Goal: Transaction & Acquisition: Purchase product/service

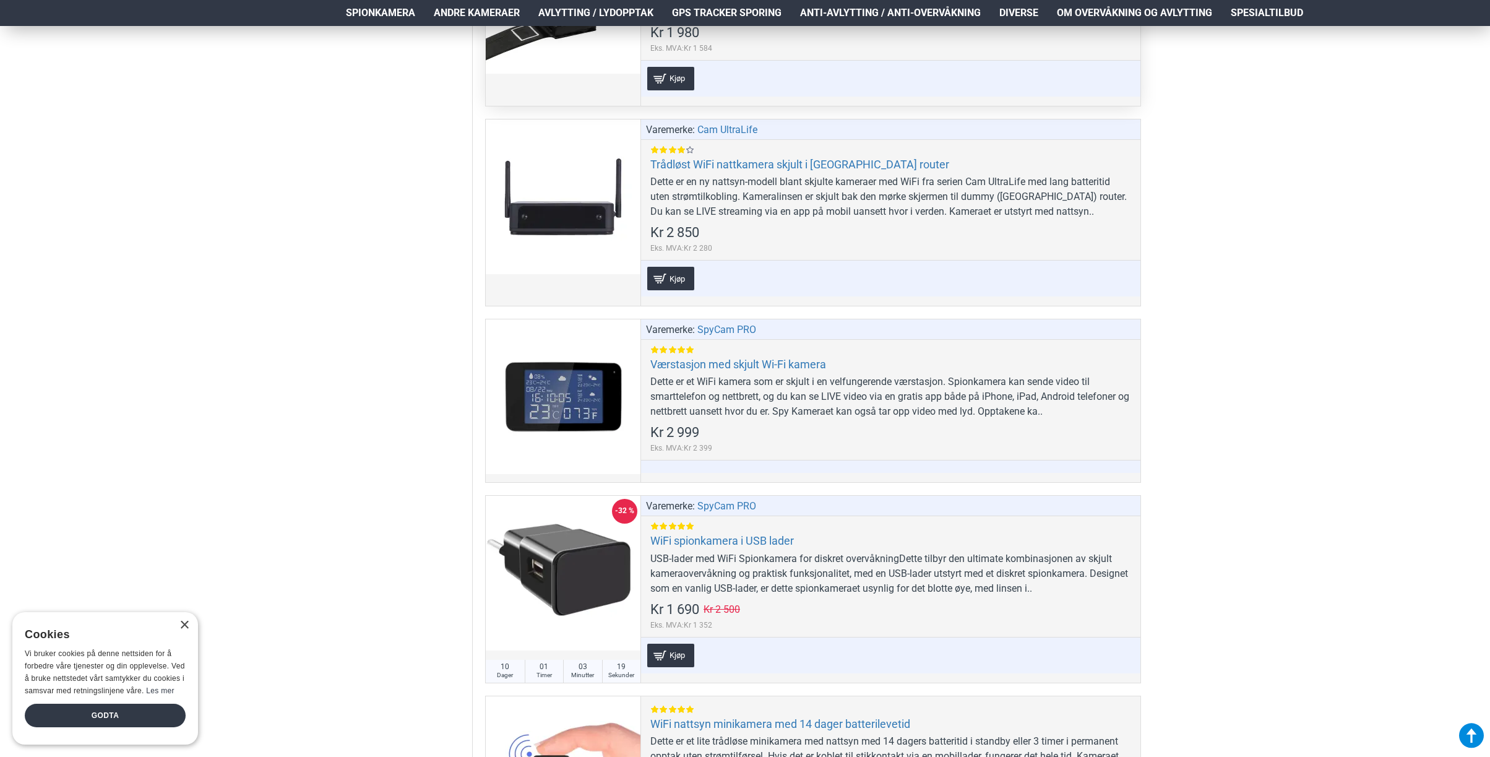
scroll to position [7241, 0]
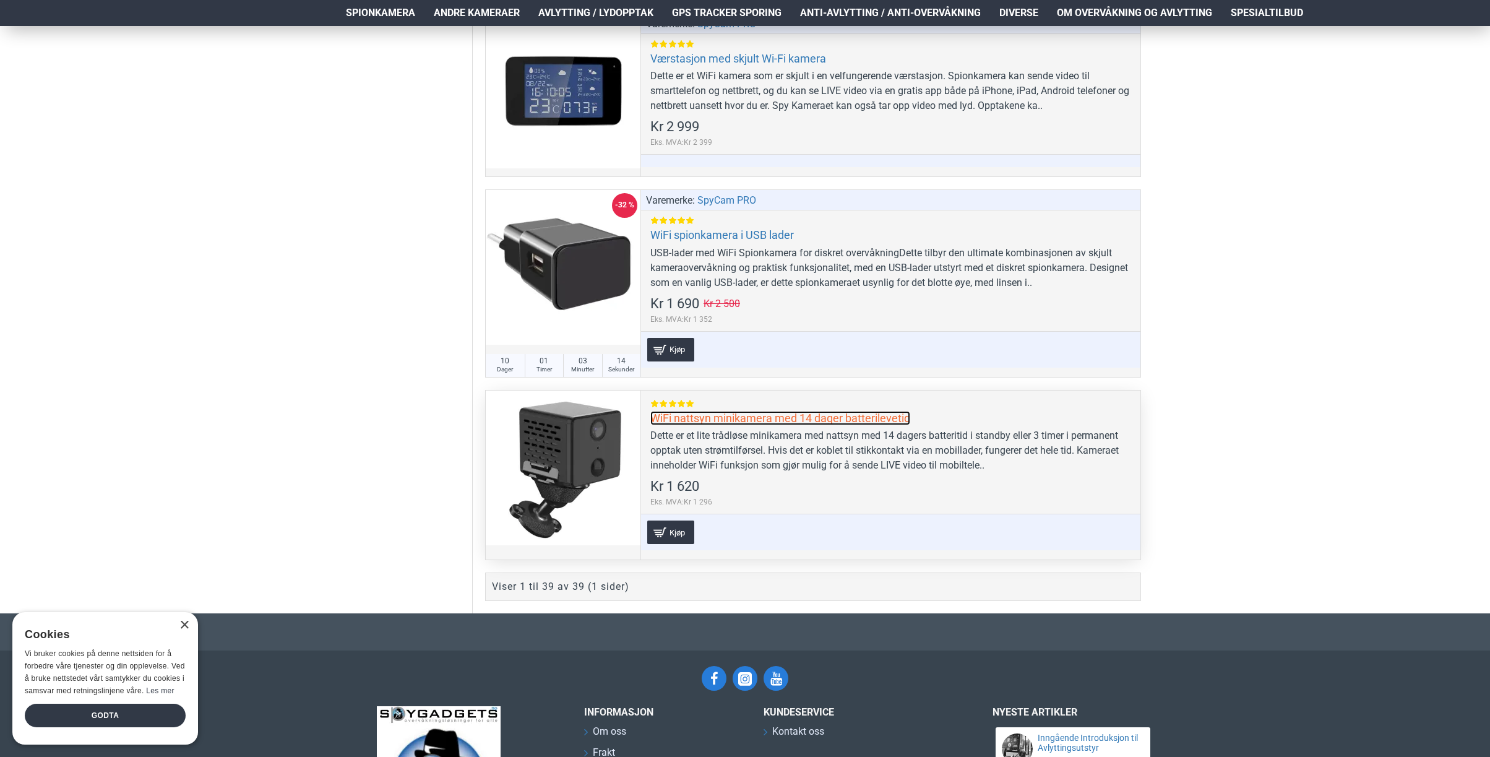
click at [841, 425] on link "WiFi nattsyn minikamera med 14 dager batterilevetid" at bounding box center [780, 418] width 260 height 14
click at [785, 415] on link "WiFi nattsyn minikamera med 14 dager batterilevetid" at bounding box center [780, 418] width 260 height 14
click at [829, 451] on div "Dette er et lite trådløse minikamera med nattsyn med 14 dagers batteritid i sta…" at bounding box center [890, 450] width 481 height 45
click at [814, 418] on link "WiFi nattsyn minikamera med 14 dager batterilevetid" at bounding box center [780, 418] width 260 height 14
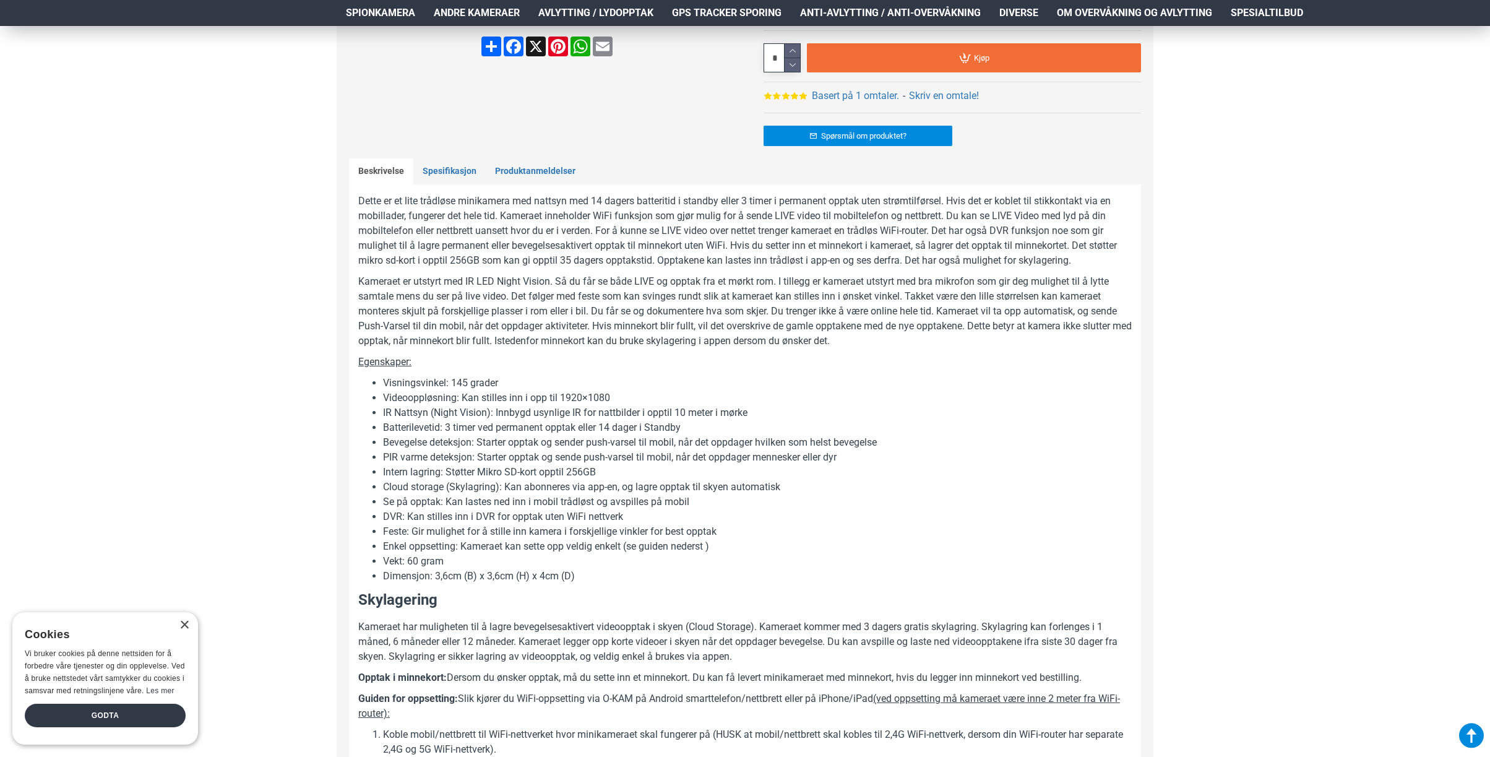
scroll to position [990, 0]
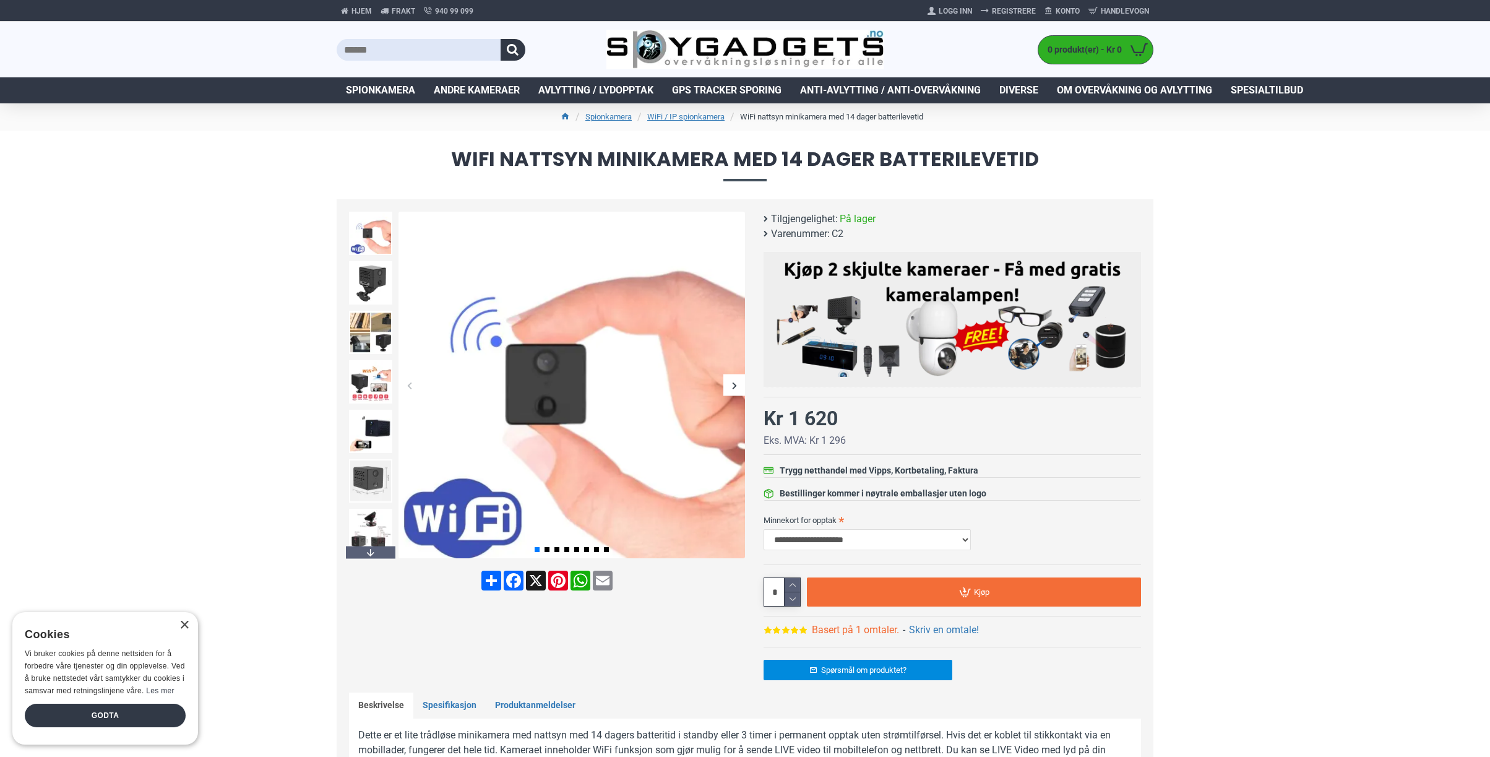
click at [859, 633] on link "Basert på 1 omtaler." at bounding box center [855, 630] width 87 height 15
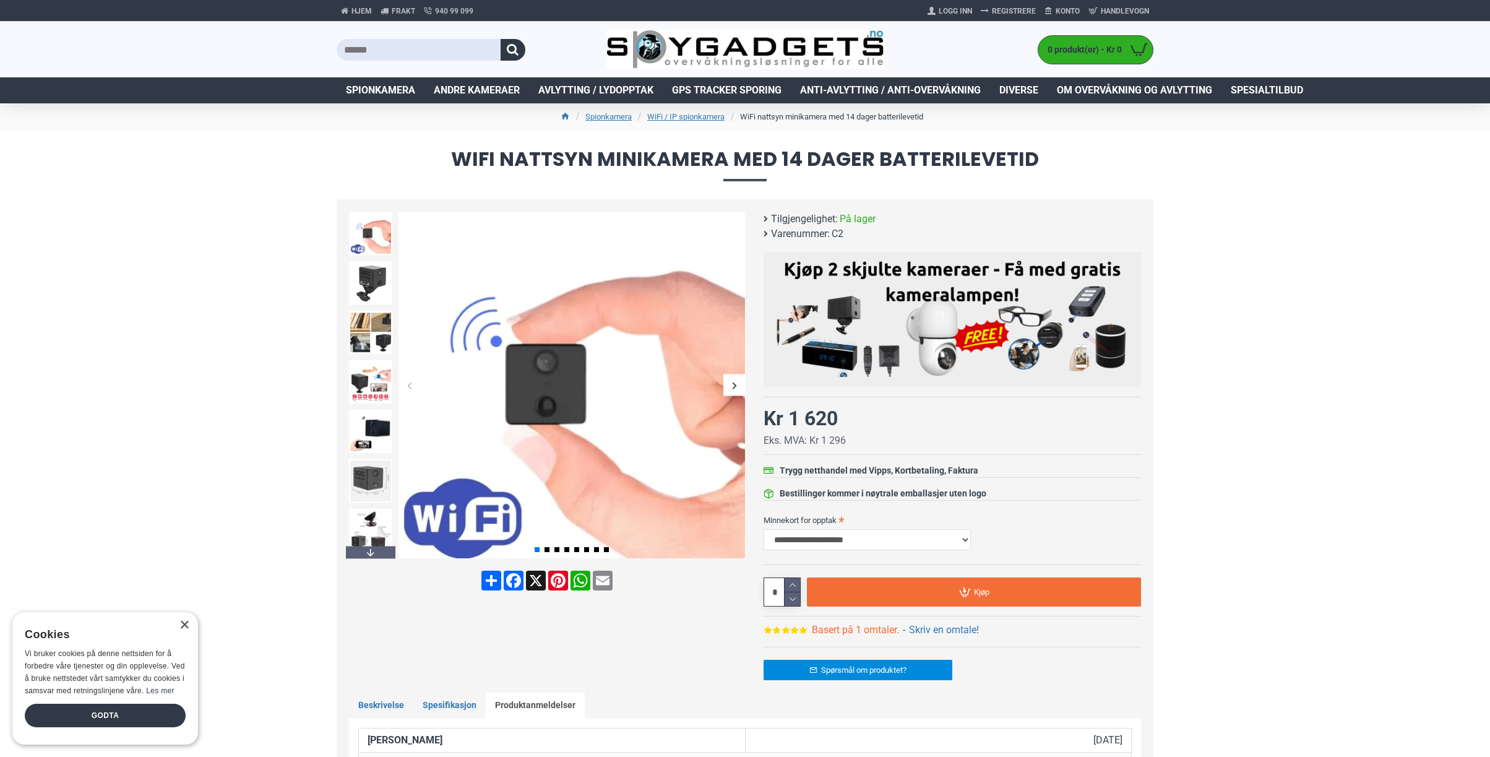
click at [866, 637] on link "Basert på 1 omtaler." at bounding box center [855, 630] width 87 height 15
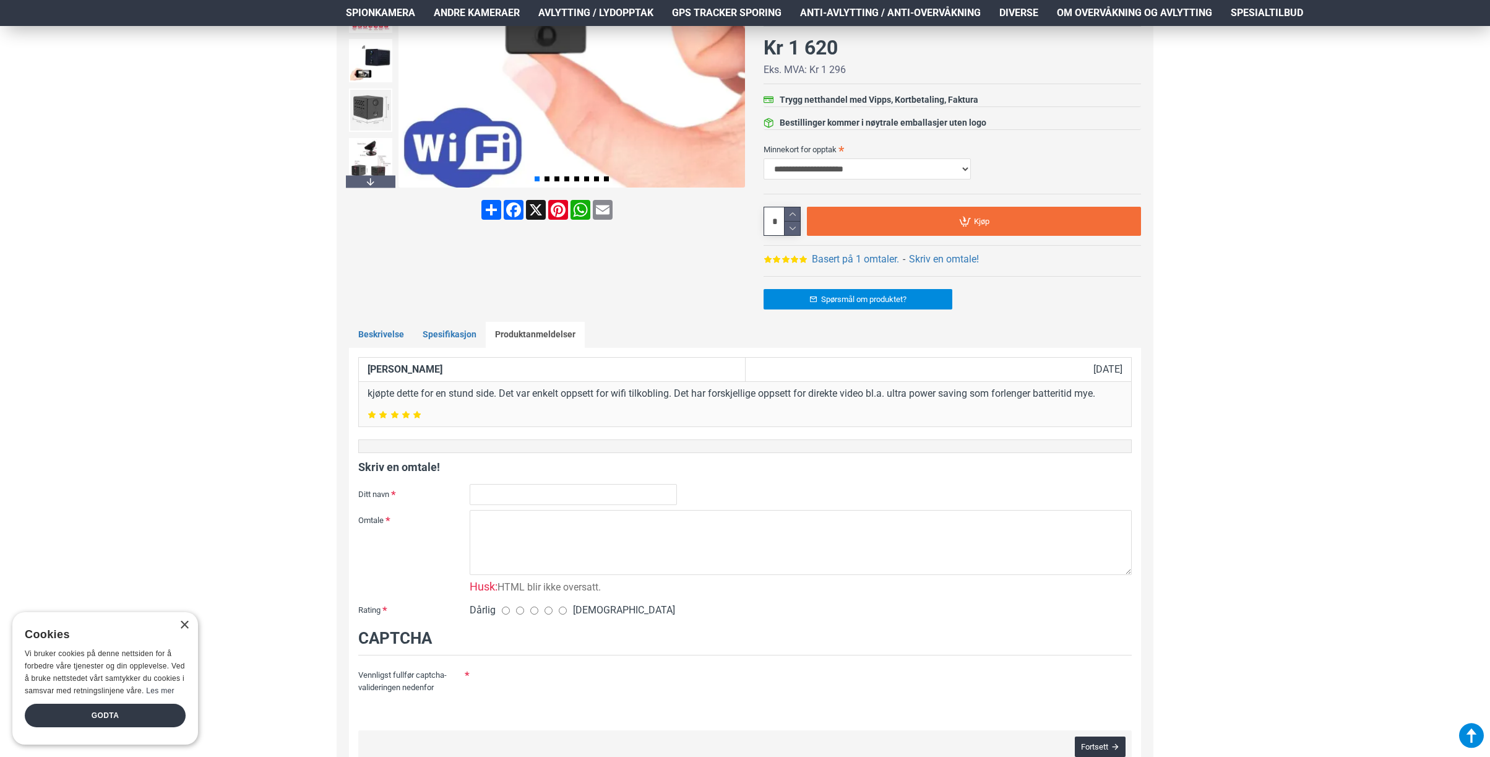
scroll to position [241, 0]
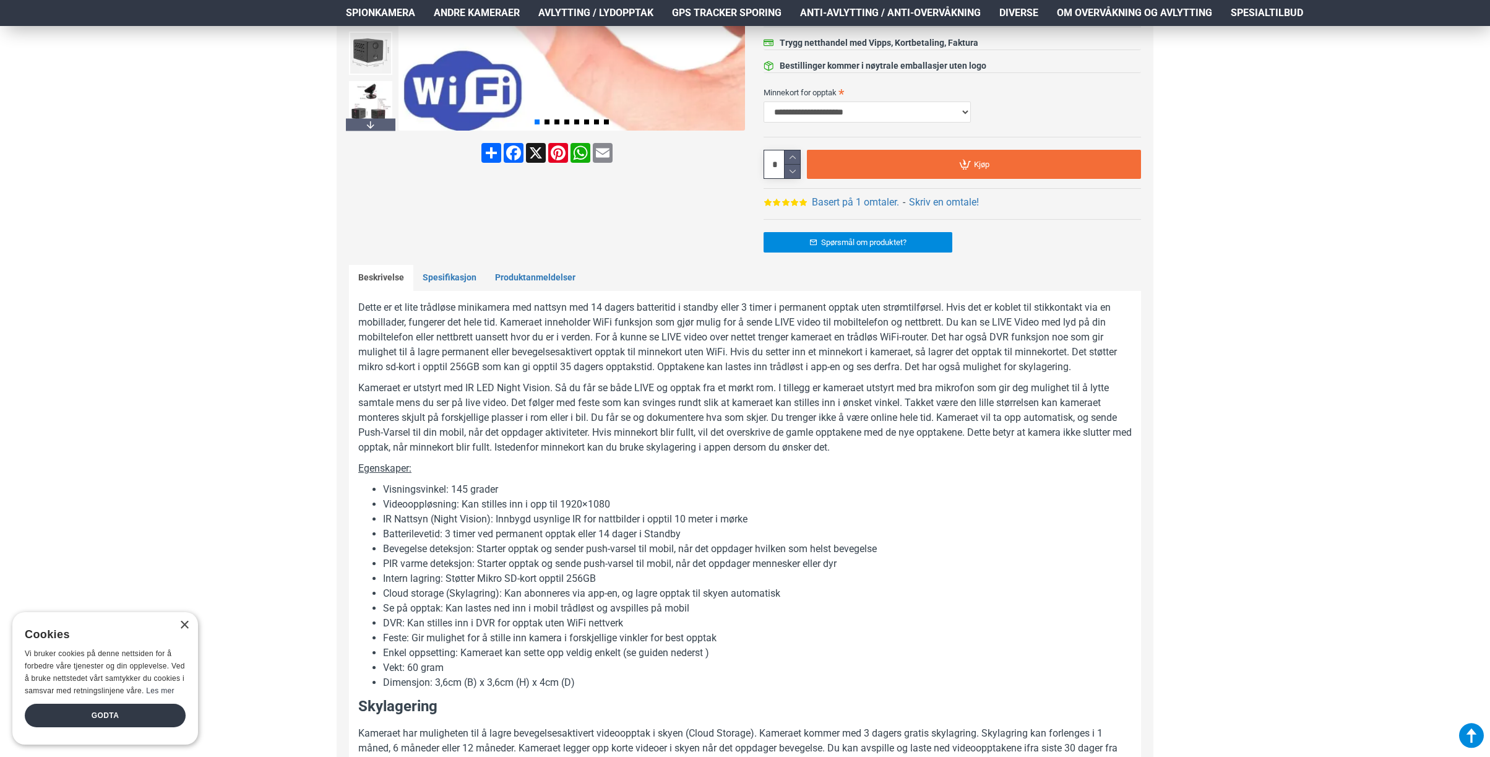
scroll to position [433, 0]
